Goal: Task Accomplishment & Management: Use online tool/utility

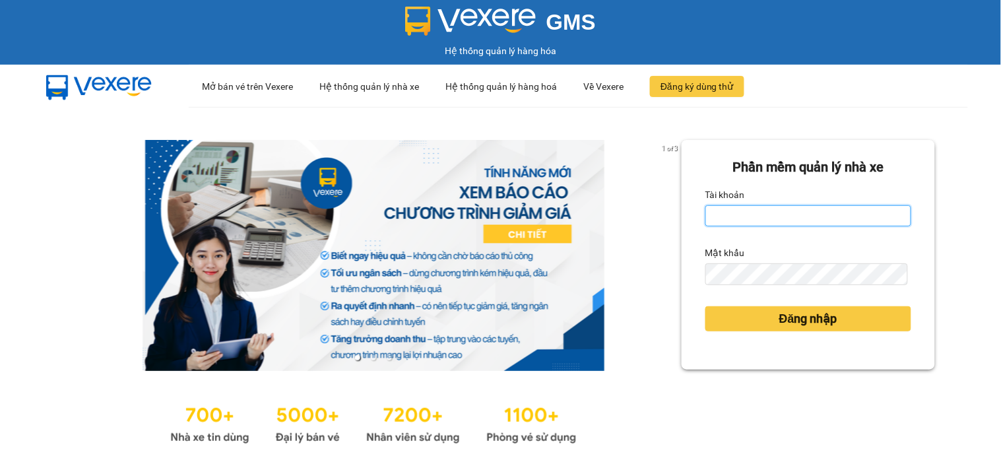
click at [760, 219] on input "Tài khoản" at bounding box center [809, 215] width 206 height 21
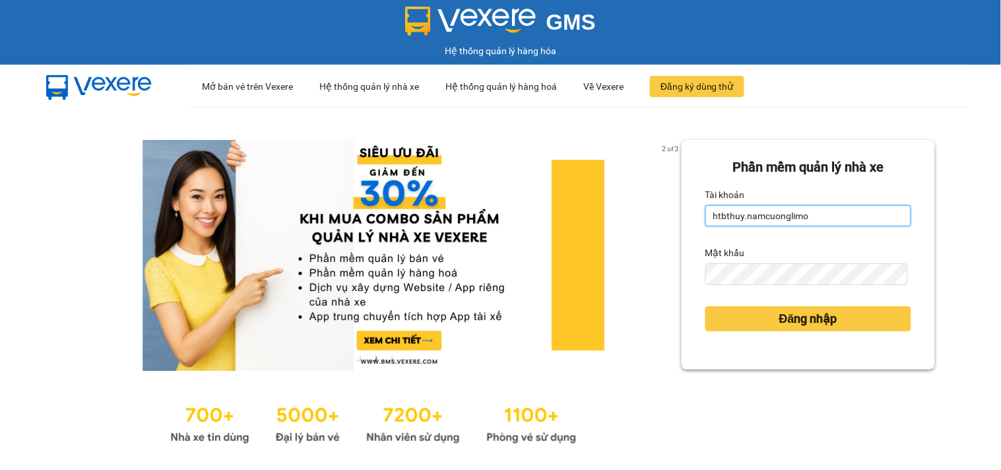
click at [825, 213] on input "htbthuy.namcuonglimo" at bounding box center [809, 215] width 206 height 21
type input "htbthuy.namcuonglimo"
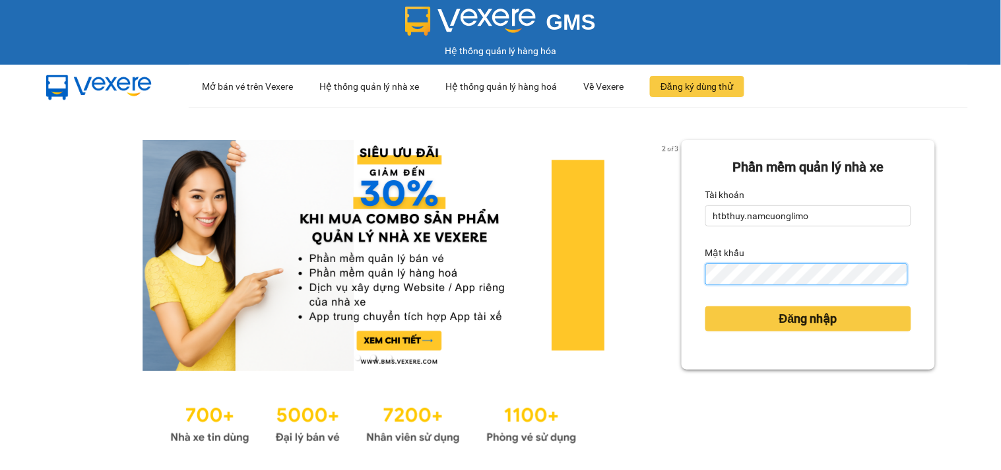
click at [706, 306] on button "Đăng nhập" at bounding box center [809, 318] width 206 height 25
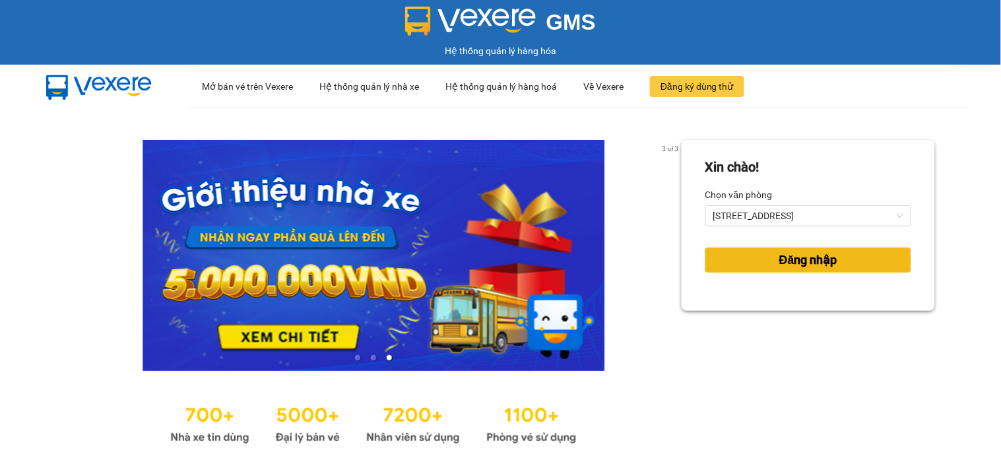
click at [790, 257] on span "Đăng nhập" at bounding box center [809, 260] width 58 height 18
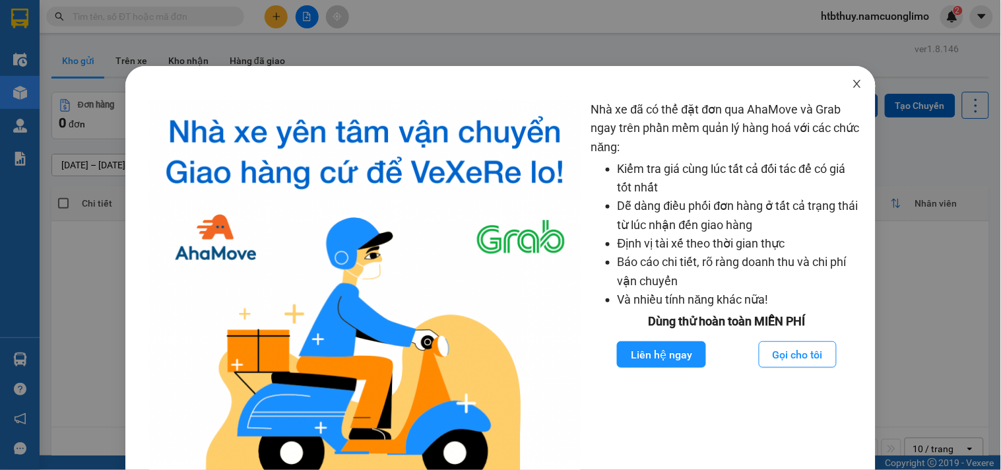
click at [852, 82] on icon "close" at bounding box center [857, 84] width 11 height 11
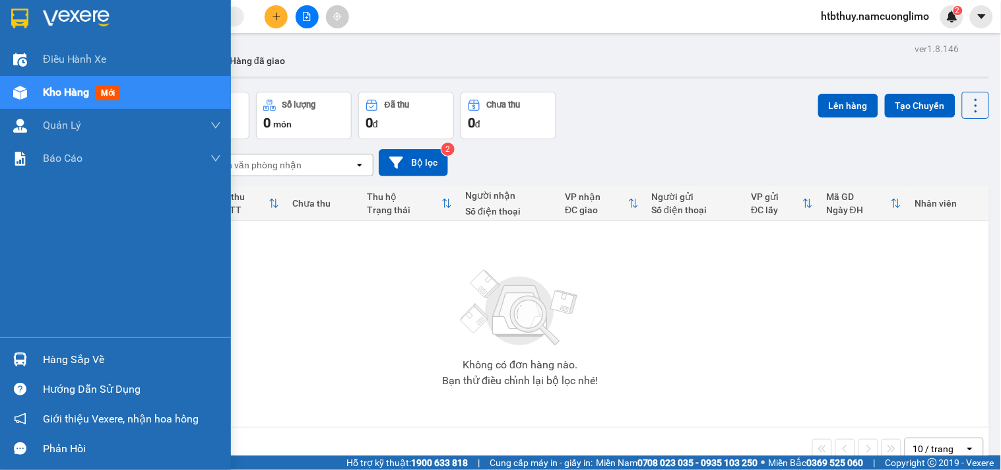
drag, startPoint x: 30, startPoint y: 356, endPoint x: 34, endPoint y: 348, distance: 9.5
click at [30, 355] on div at bounding box center [20, 359] width 23 height 23
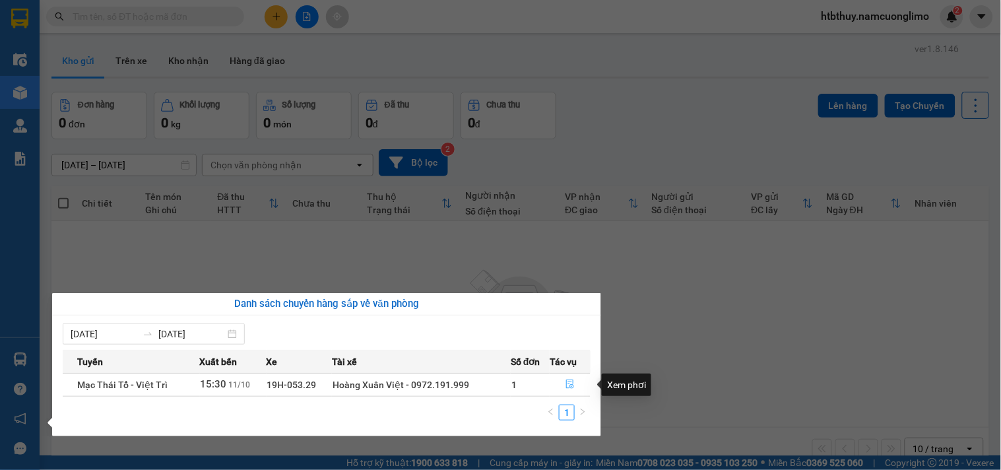
click at [566, 384] on icon "file-done" at bounding box center [570, 384] width 9 height 9
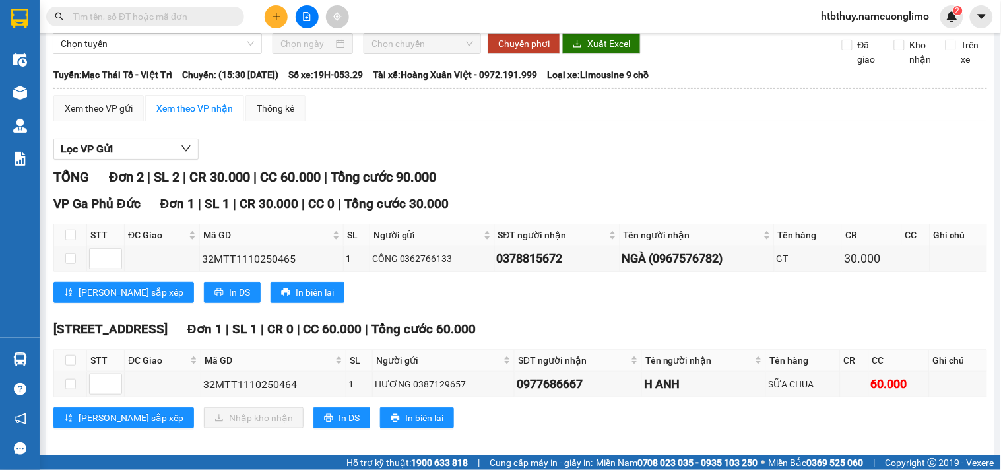
scroll to position [63, 0]
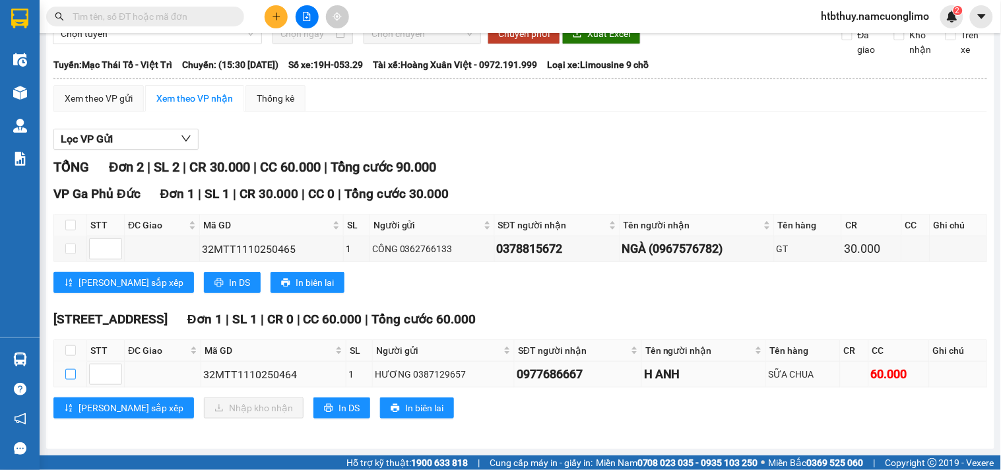
click at [73, 377] on input "checkbox" at bounding box center [70, 374] width 11 height 11
checkbox input "true"
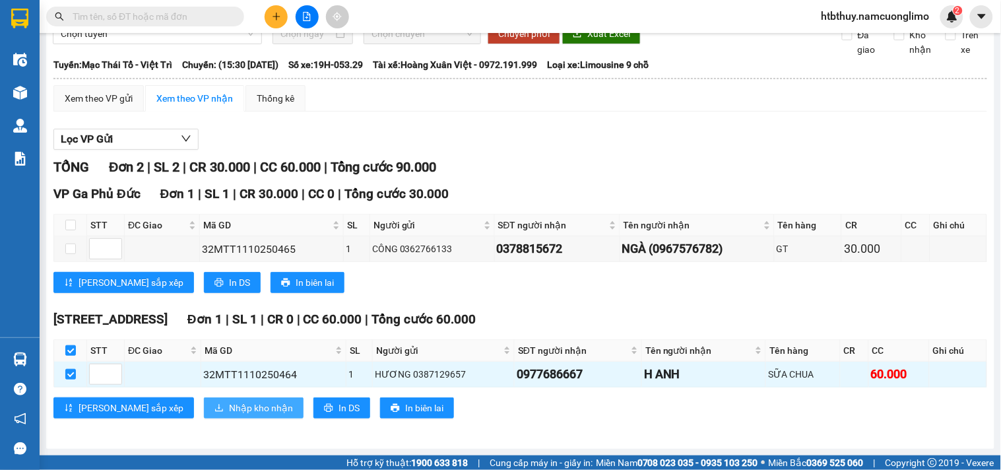
click at [229, 409] on span "Nhập kho nhận" at bounding box center [261, 408] width 64 height 15
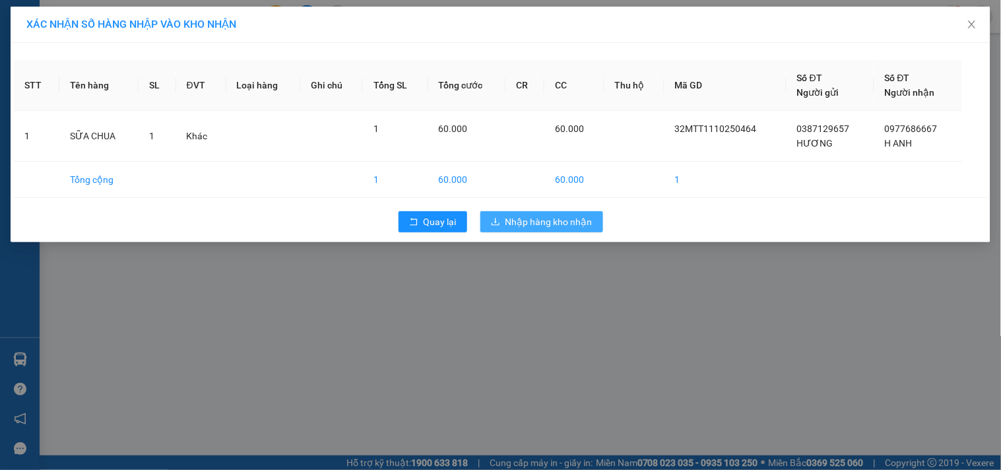
click at [559, 220] on span "Nhập hàng kho nhận" at bounding box center [549, 222] width 87 height 15
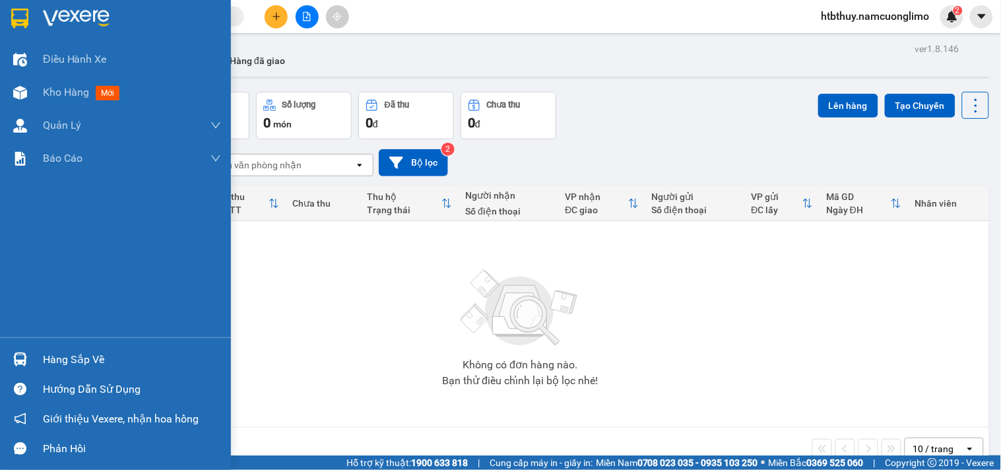
drag, startPoint x: 35, startPoint y: 354, endPoint x: 44, endPoint y: 354, distance: 8.6
click at [40, 354] on div "Hàng sắp về" at bounding box center [115, 360] width 231 height 30
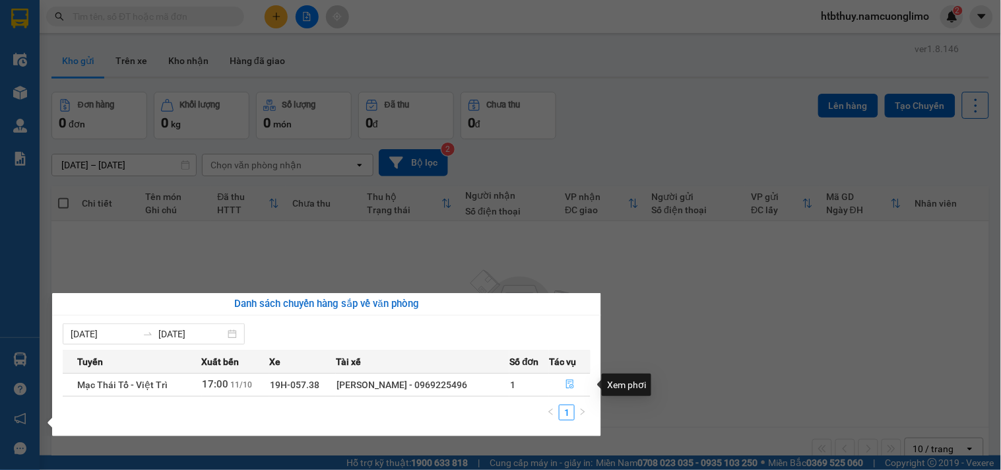
click at [562, 384] on button "button" at bounding box center [570, 384] width 40 height 21
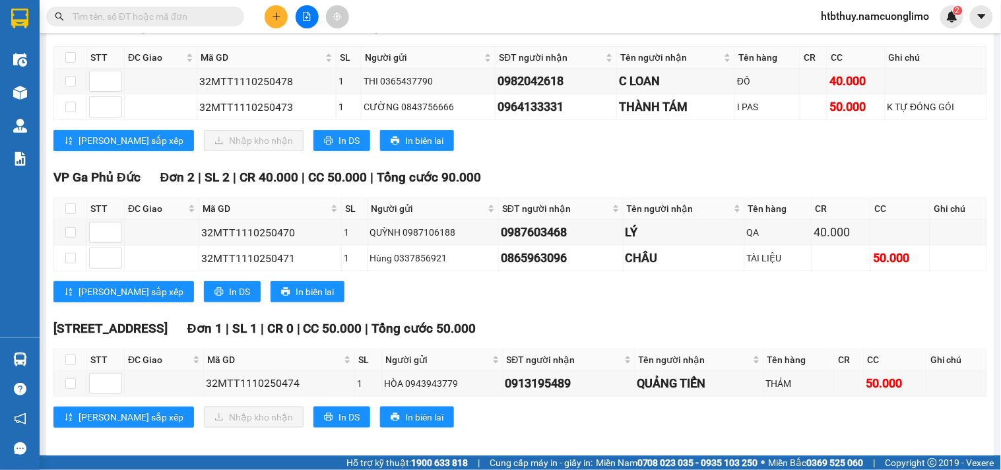
scroll to position [220, 0]
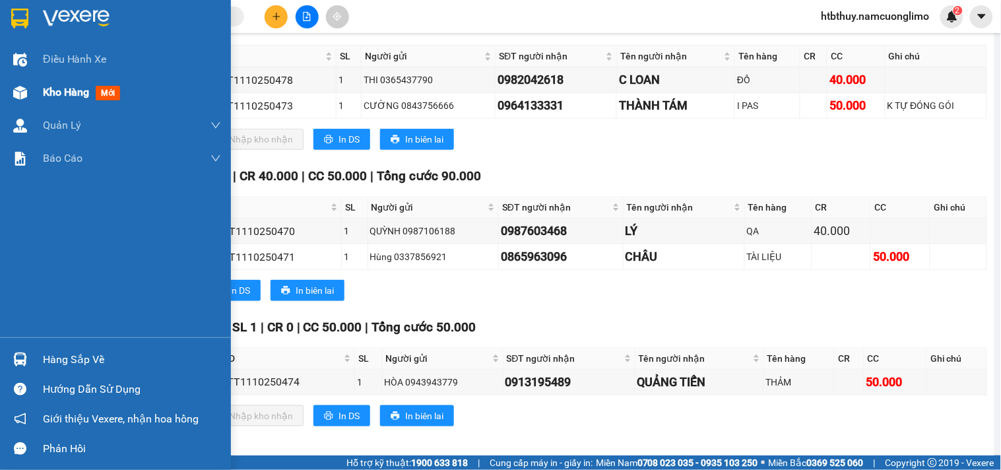
click at [48, 88] on span "Kho hàng" at bounding box center [66, 92] width 46 height 13
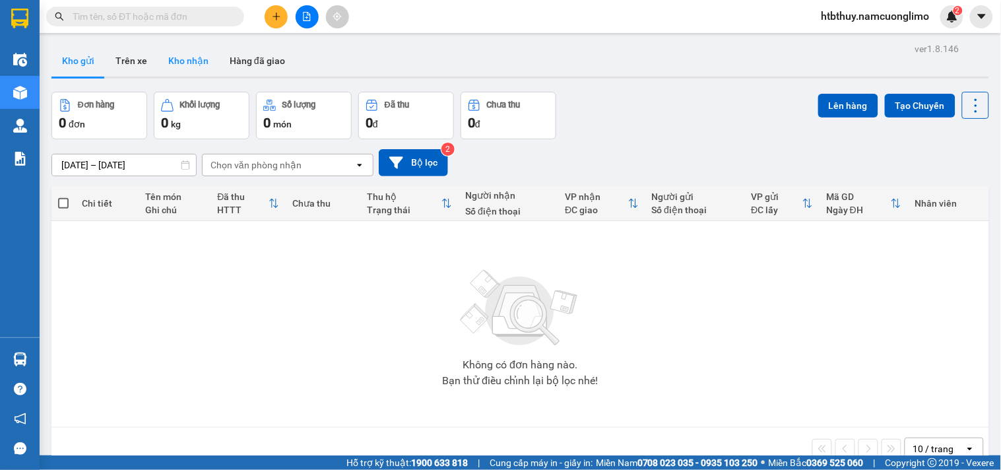
click at [174, 58] on button "Kho nhận" at bounding box center [188, 61] width 61 height 32
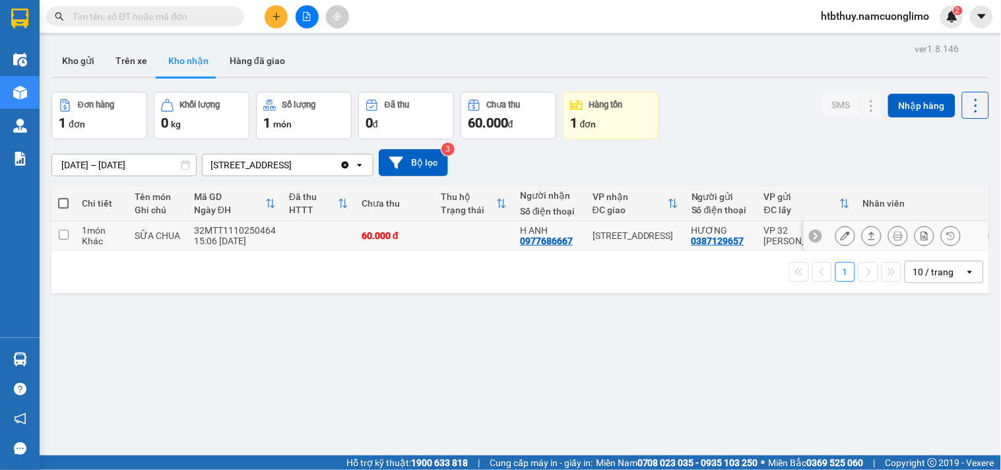
click at [520, 232] on div "H ANH" at bounding box center [549, 230] width 59 height 11
checkbox input "true"
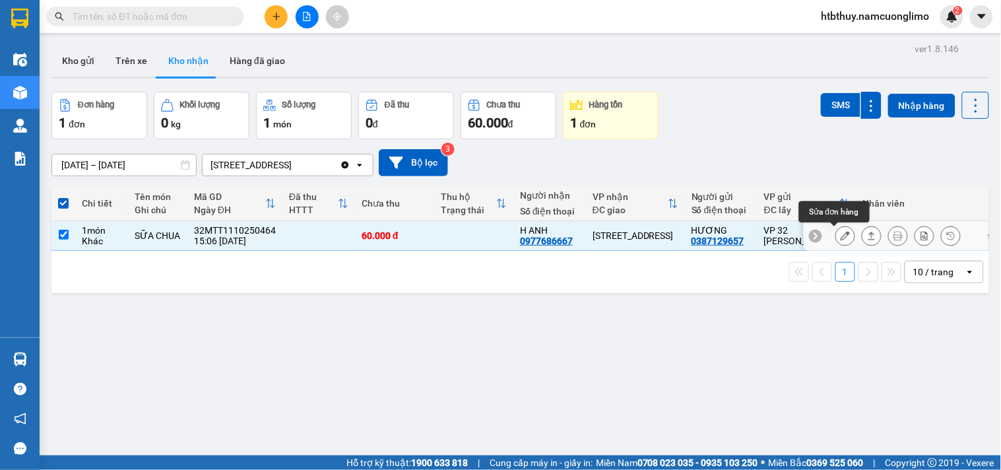
click at [841, 234] on icon at bounding box center [845, 235] width 9 height 9
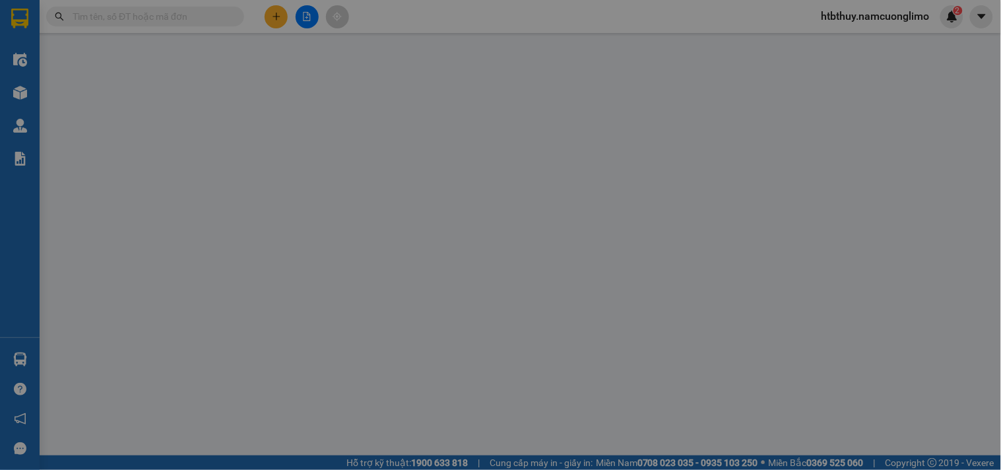
type input "0387129657"
type input "HƯƠNG"
type input "0977686667"
type input "H ANH"
type input "60.000"
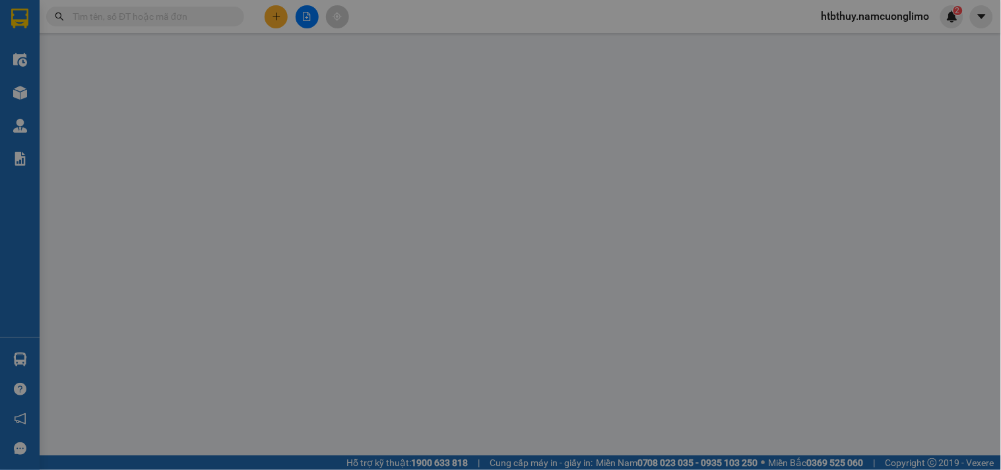
type input "60.000"
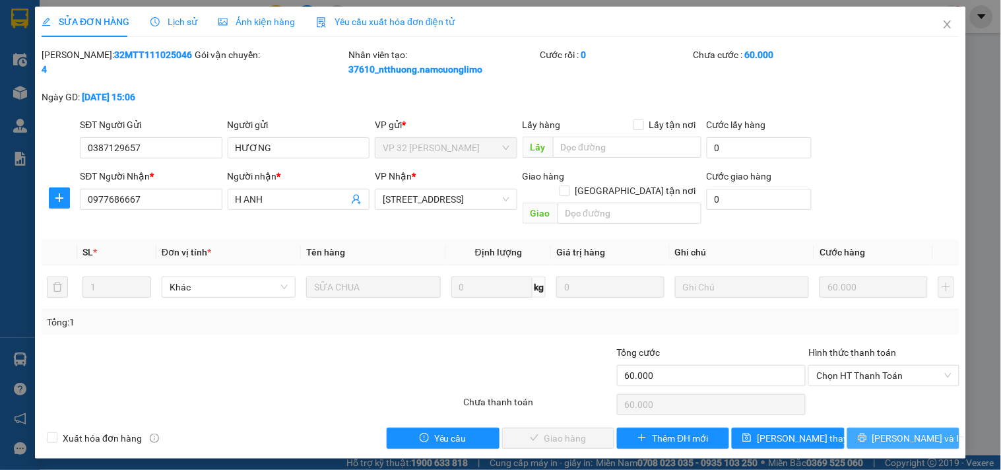
click at [913, 431] on span "[PERSON_NAME] và In" at bounding box center [919, 438] width 92 height 15
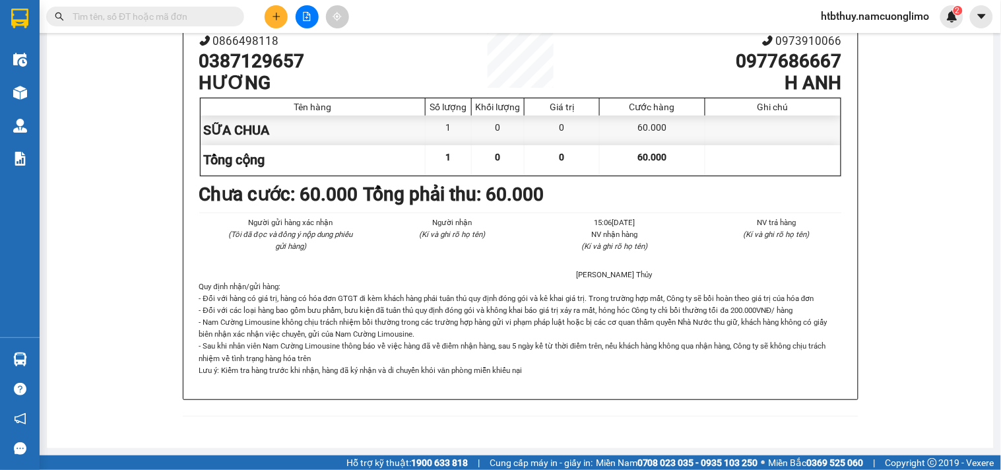
scroll to position [236, 0]
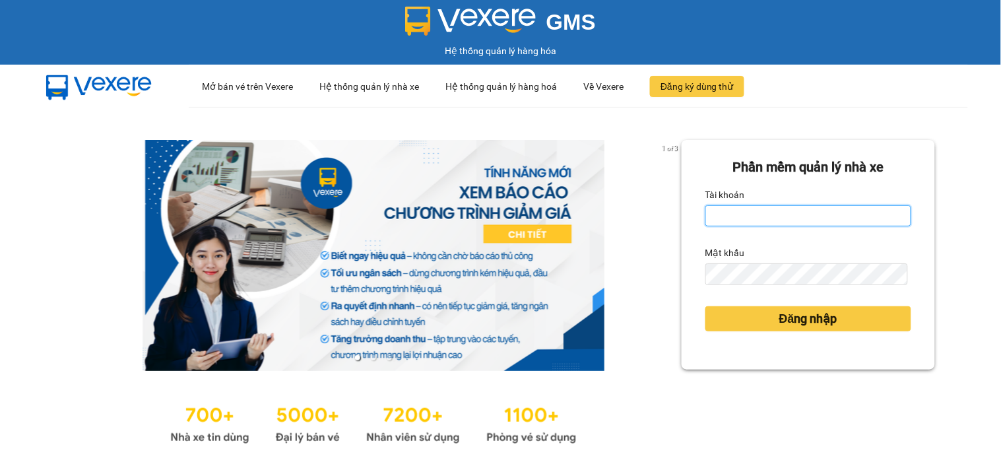
click at [820, 213] on input "Tài khoản" at bounding box center [809, 215] width 206 height 21
type input "htbthuy.namcuonglimo"
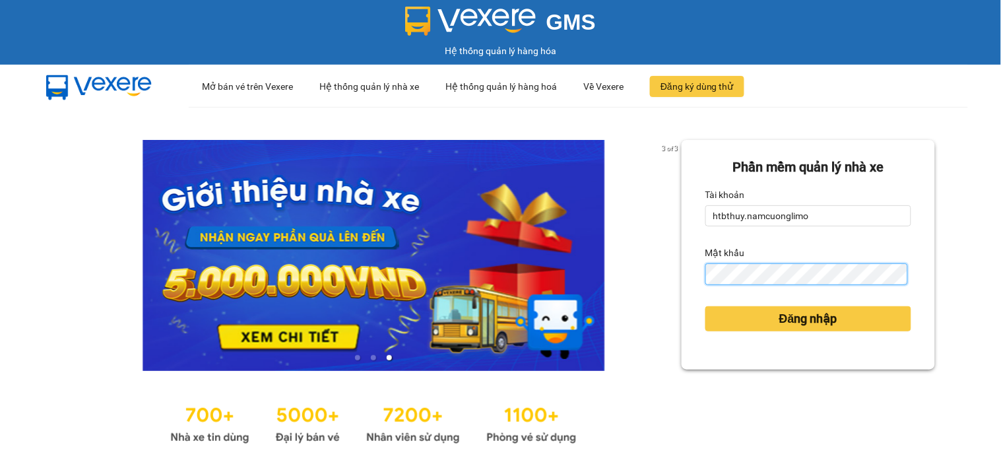
click at [706, 306] on button "Đăng nhập" at bounding box center [809, 318] width 206 height 25
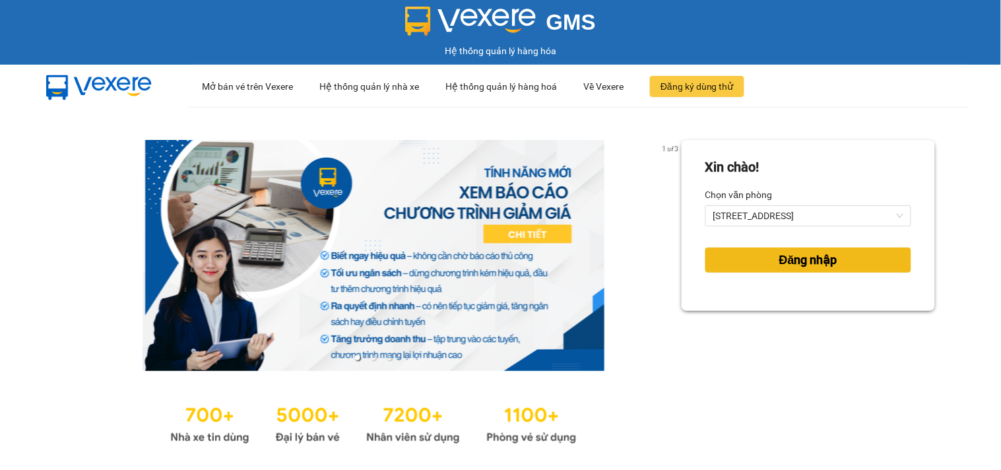
click at [800, 255] on span "Đăng nhập" at bounding box center [809, 260] width 58 height 18
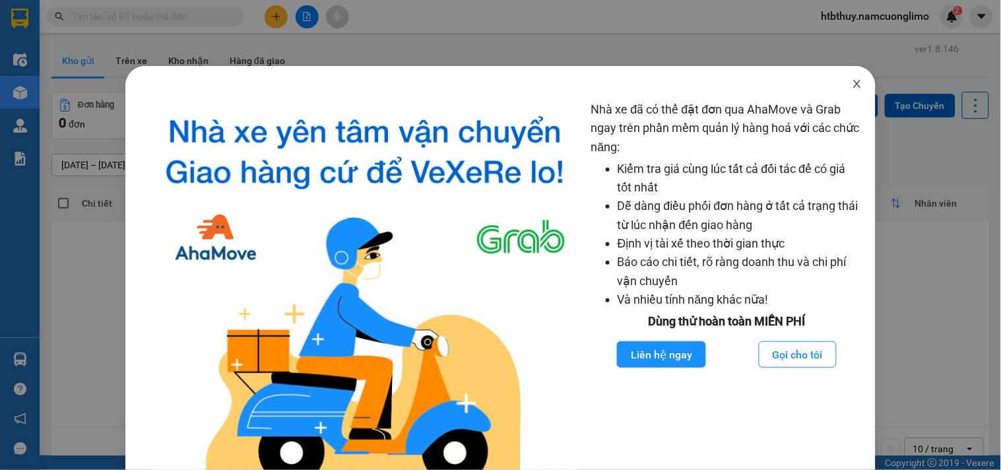
click at [852, 84] on icon "close" at bounding box center [857, 84] width 11 height 11
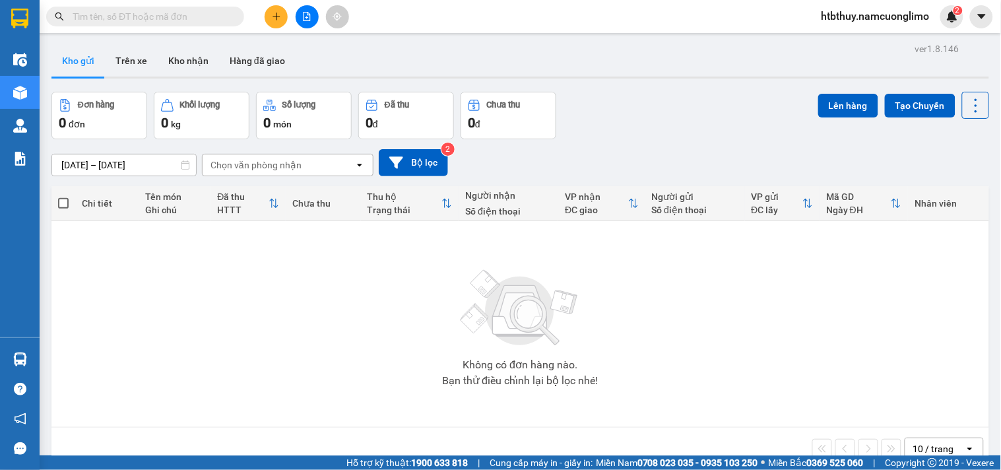
click at [172, 11] on input "text" at bounding box center [151, 16] width 156 height 15
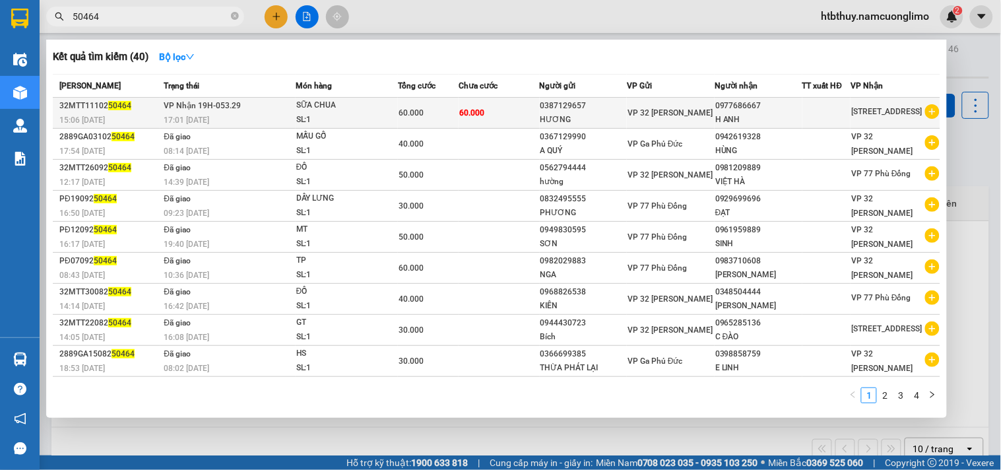
type input "50464"
click at [465, 108] on span "60.000" at bounding box center [471, 112] width 25 height 9
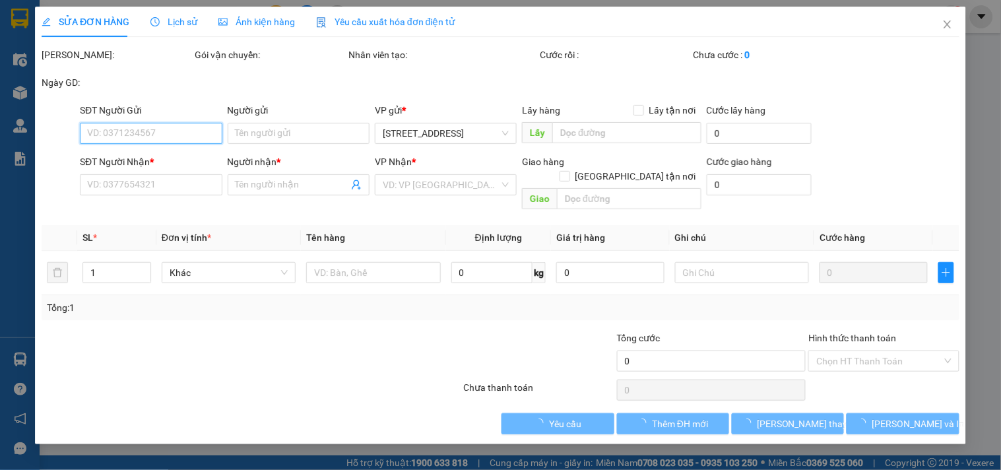
type input "0387129657"
type input "HƯƠNG"
type input "0977686667"
type input "H ANH"
type input "60.000"
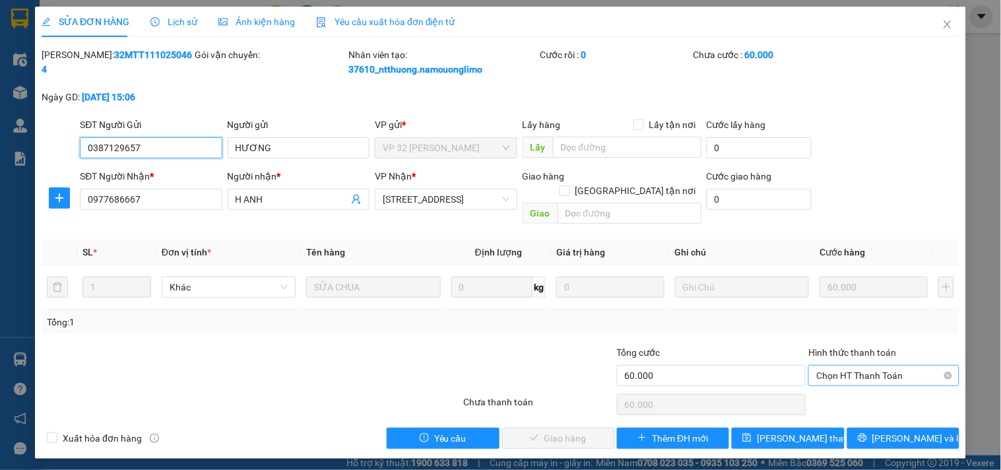
click at [838, 366] on span "Chọn HT Thanh Toán" at bounding box center [884, 376] width 135 height 20
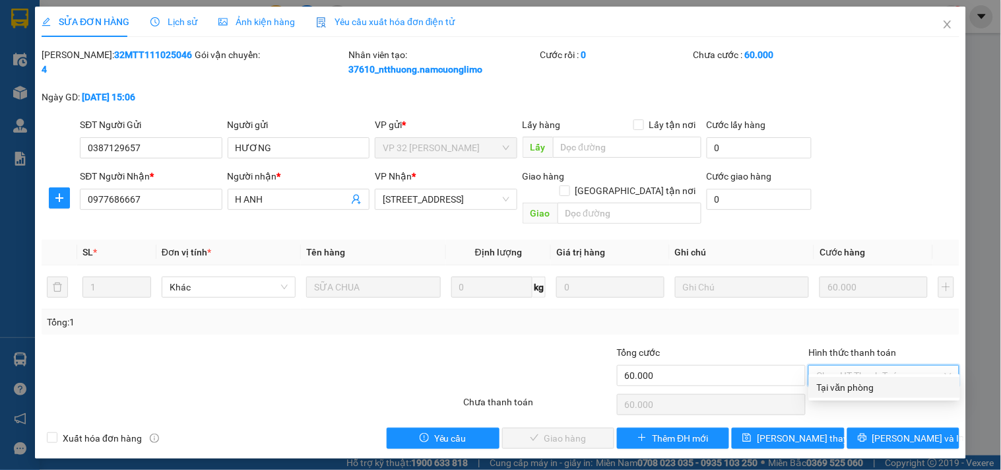
click at [860, 381] on div "Tại văn phòng" at bounding box center [884, 387] width 135 height 15
type input "0"
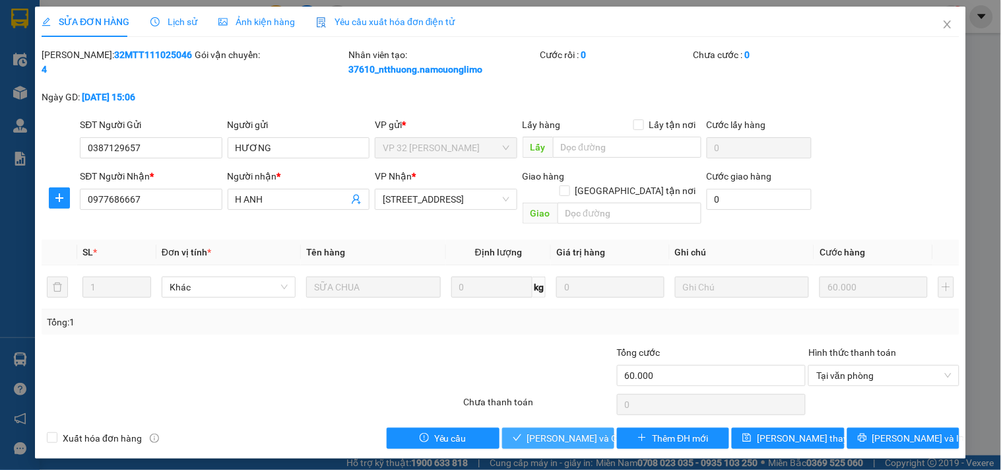
click at [582, 431] on span "Lưu và Giao hàng" at bounding box center [590, 438] width 127 height 15
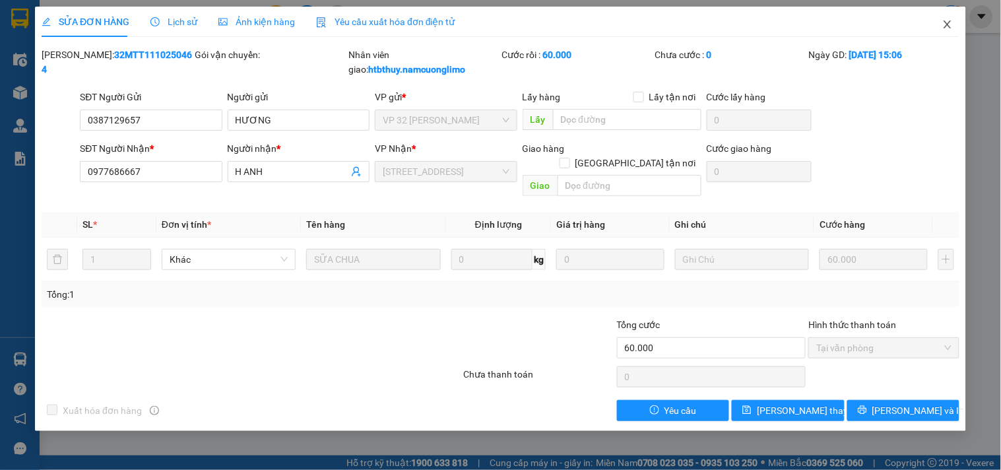
click at [948, 20] on icon "close" at bounding box center [948, 24] width 11 height 11
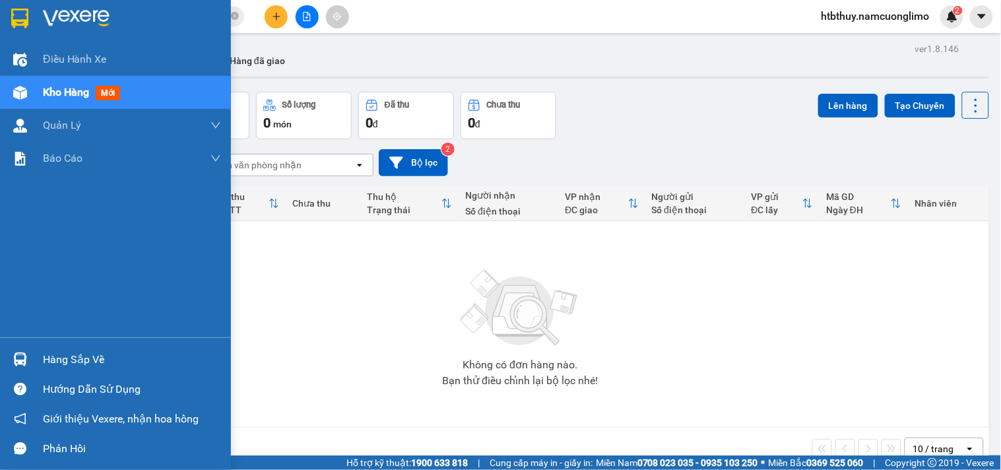
click at [22, 366] on img at bounding box center [20, 360] width 14 height 14
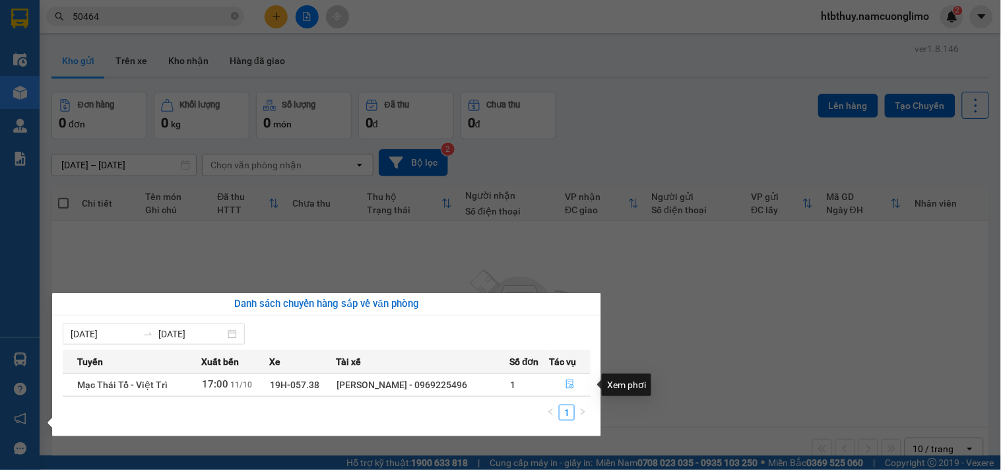
click at [566, 384] on icon "file-done" at bounding box center [570, 384] width 9 height 9
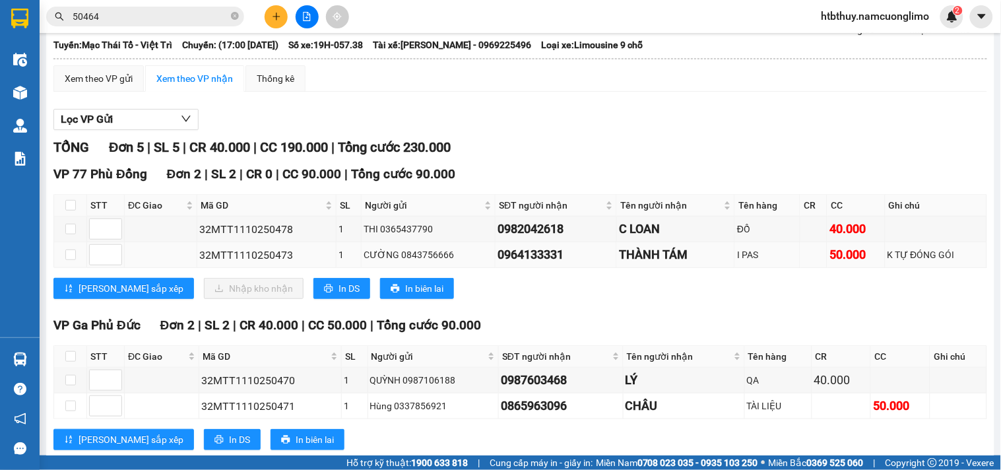
scroll to position [220, 0]
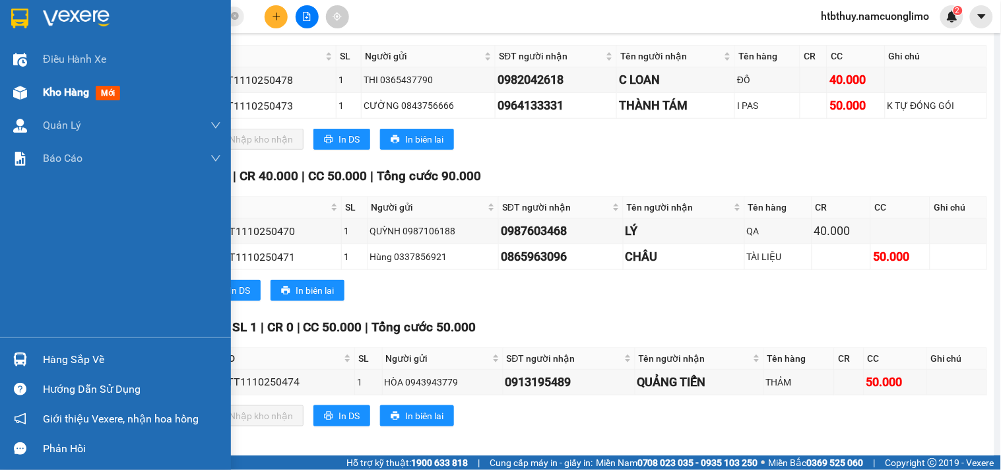
click at [57, 92] on span "Kho hàng" at bounding box center [66, 92] width 46 height 13
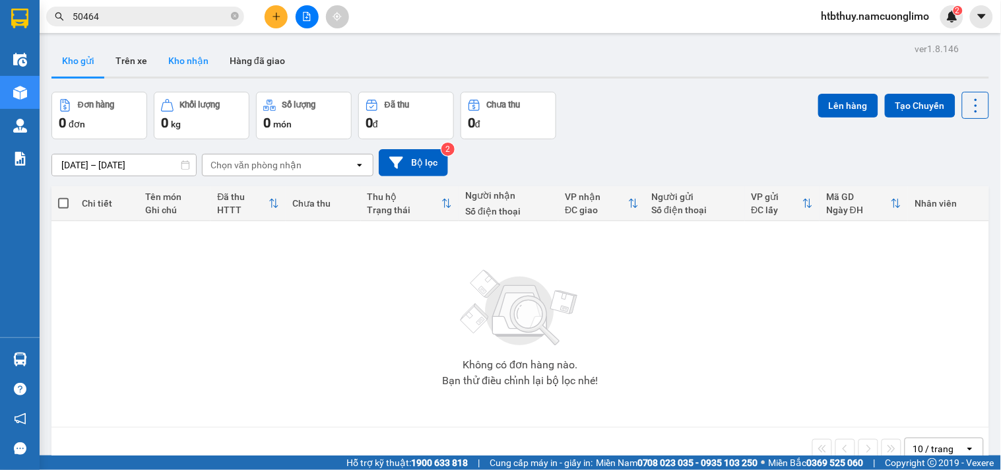
click at [184, 58] on button "Kho nhận" at bounding box center [188, 61] width 61 height 32
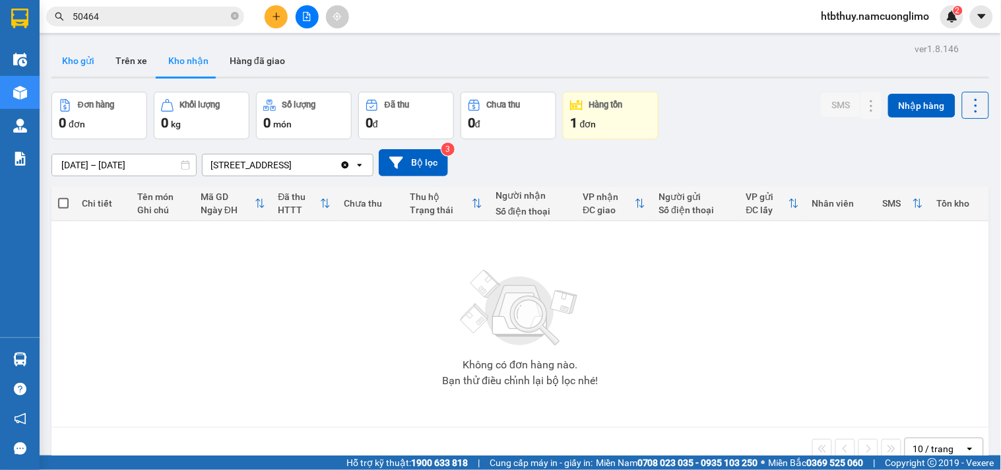
click at [71, 59] on button "Kho gửi" at bounding box center [77, 61] width 53 height 32
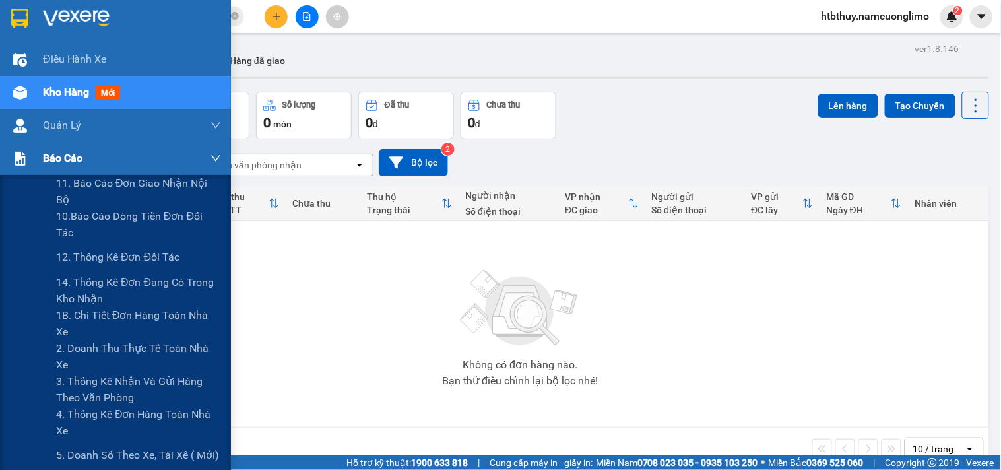
click at [51, 160] on span "Báo cáo" at bounding box center [63, 158] width 40 height 17
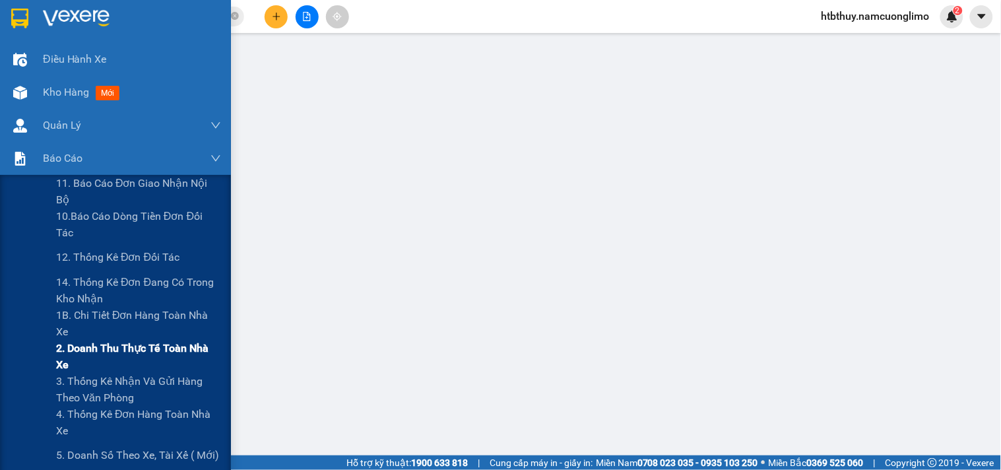
click at [141, 347] on span "2. Doanh thu thực tế toàn nhà xe" at bounding box center [138, 356] width 165 height 33
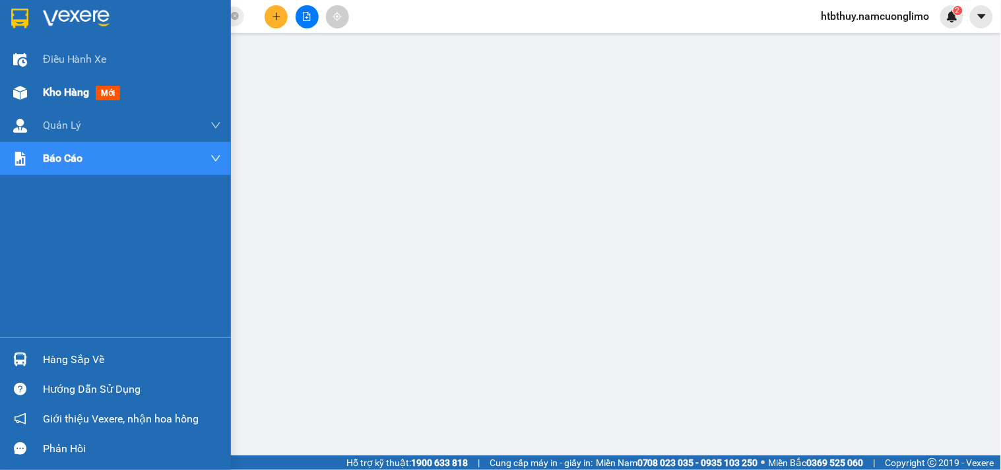
click at [57, 94] on span "Kho hàng" at bounding box center [66, 92] width 46 height 13
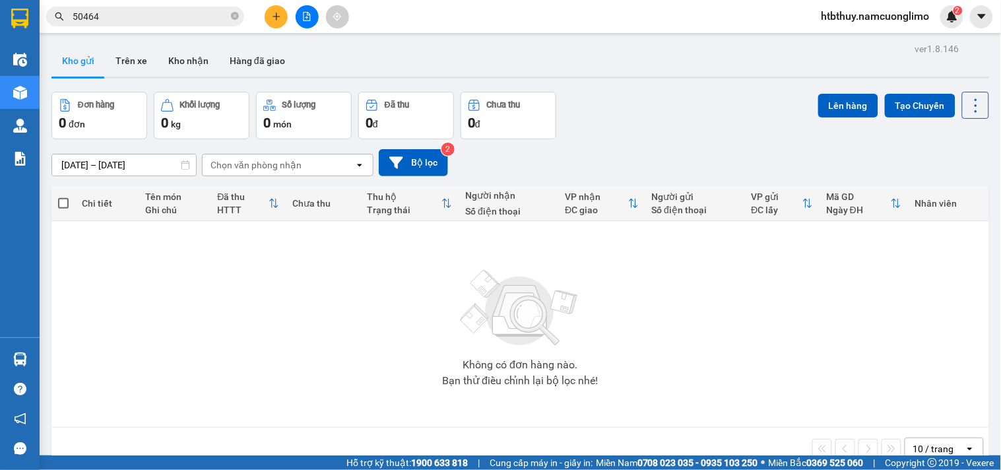
click at [848, 11] on span "htbthuy.namcuonglimo" at bounding box center [875, 16] width 129 height 17
click at [850, 40] on span "Đăng xuất" at bounding box center [881, 41] width 104 height 15
